Goal: Task Accomplishment & Management: Use online tool/utility

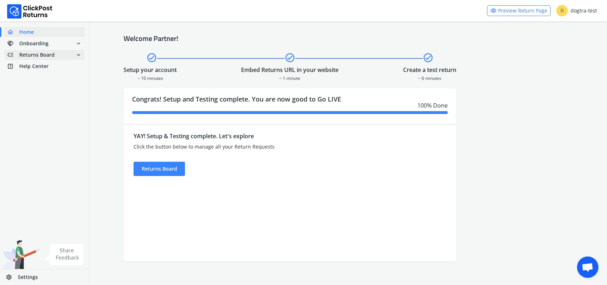
click at [45, 56] on span "Returns Board" at bounding box center [36, 54] width 35 height 7
click at [44, 68] on link "done Self shipped orders" at bounding box center [48, 68] width 89 height 10
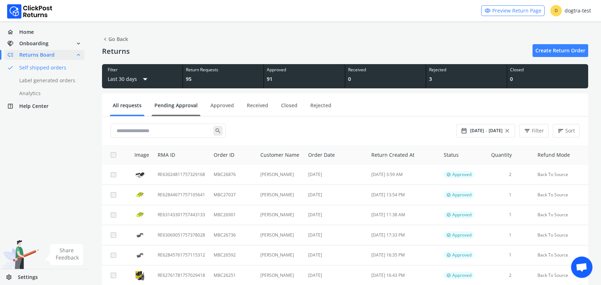
click at [178, 105] on link "Pending Approval" at bounding box center [176, 108] width 49 height 12
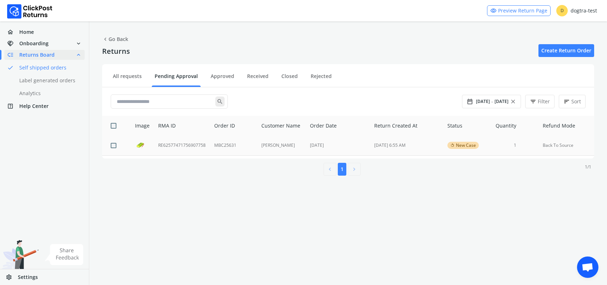
click at [184, 146] on td "RE62577471756907758" at bounding box center [182, 146] width 56 height 20
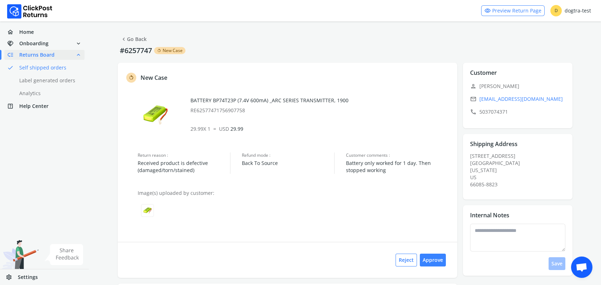
click at [137, 37] on link "chevron_left Go Back" at bounding box center [134, 39] width 26 height 10
